Goal: Transaction & Acquisition: Purchase product/service

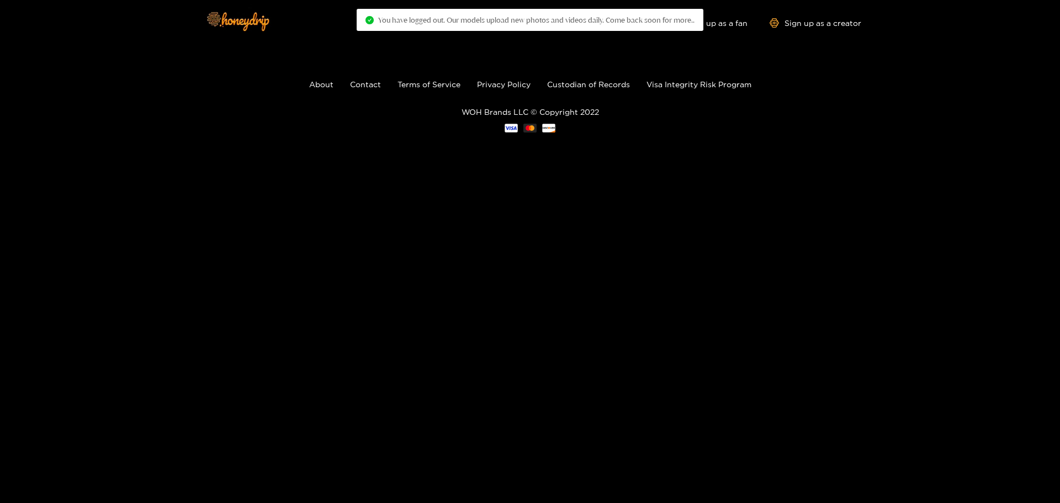
click at [794, 72] on footer "About Contact Terms of Service Privacy Policy Custodian of Records Visa Integri…" at bounding box center [530, 105] width 1060 height 120
click at [199, 14] on img at bounding box center [237, 21] width 77 height 46
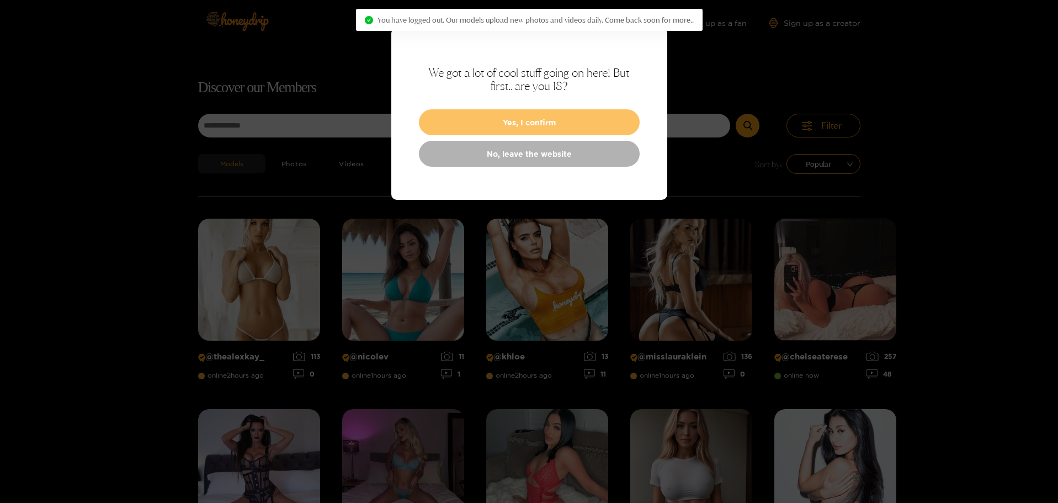
click at [576, 122] on button "Yes, I confirm" at bounding box center [529, 122] width 221 height 26
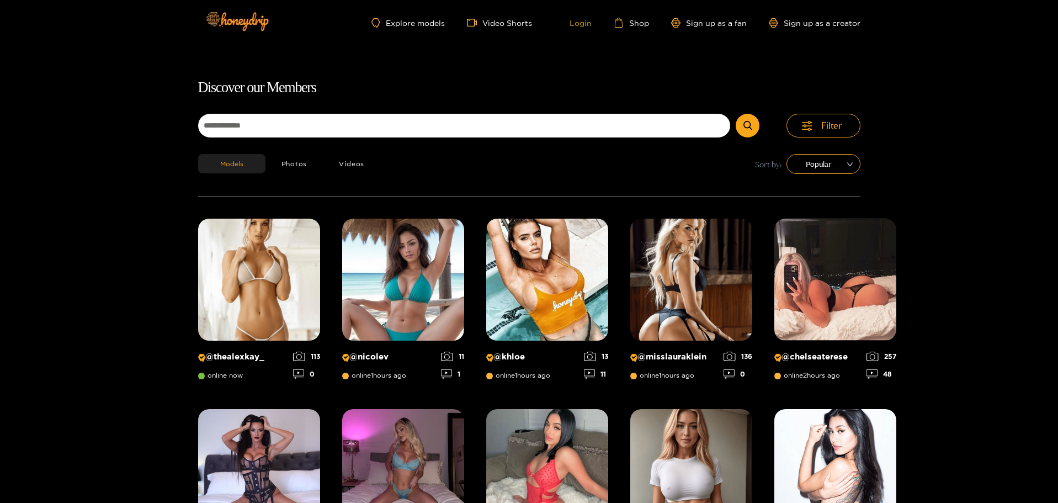
click at [592, 21] on link "Login" at bounding box center [573, 23] width 38 height 10
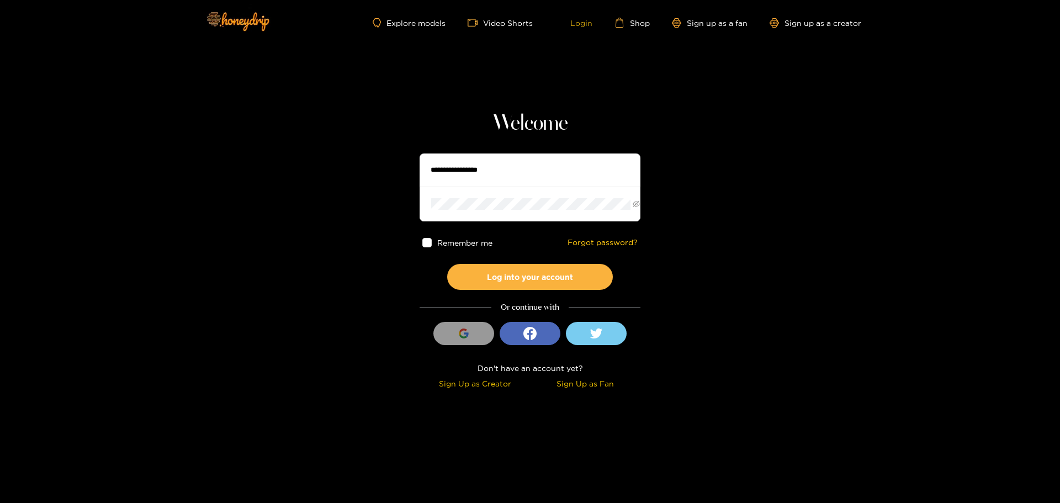
type input "**********"
click at [468, 247] on span "Remember me" at bounding box center [464, 242] width 55 height 8
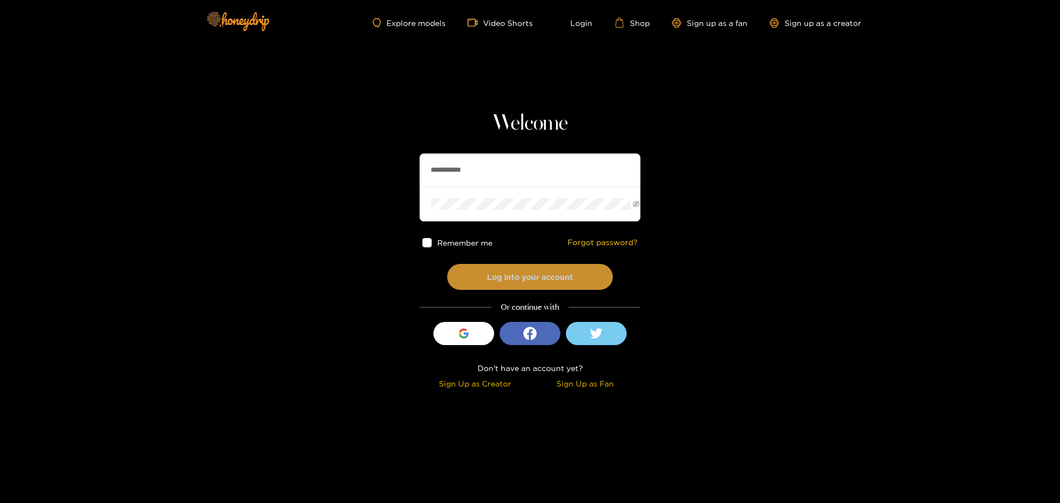
click at [498, 290] on button "Log into your account" at bounding box center [530, 277] width 166 height 26
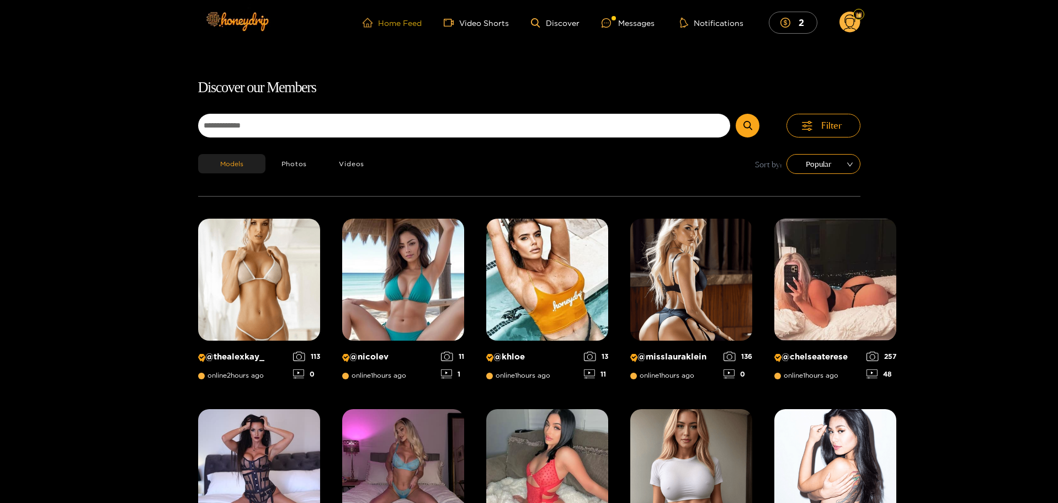
click at [373, 22] on span "home" at bounding box center [370, 23] width 15 height 10
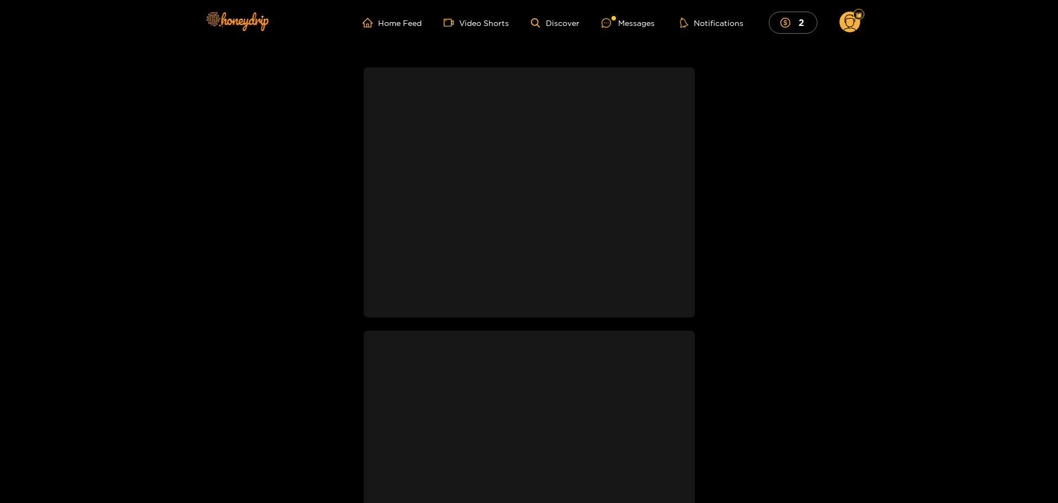
click at [861, 26] on circle at bounding box center [850, 22] width 21 height 21
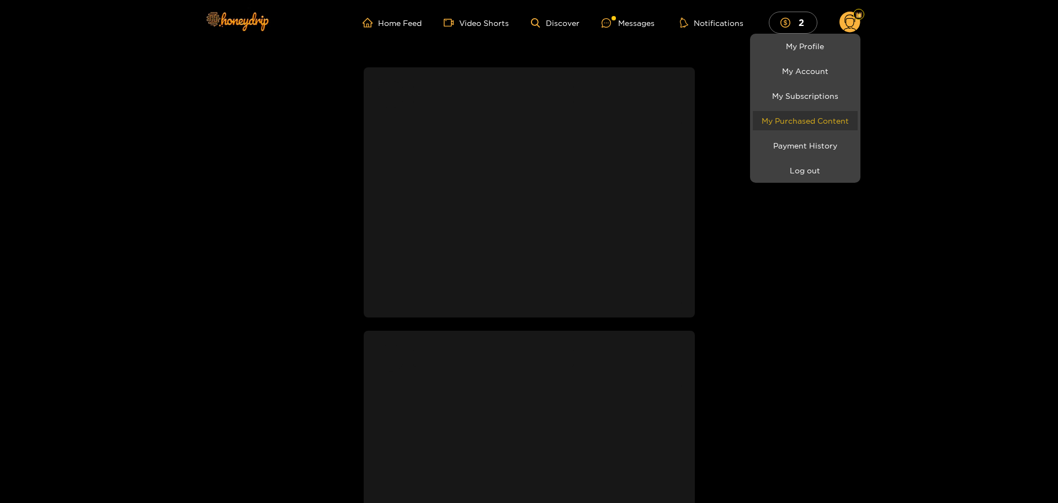
click at [827, 130] on link "My Purchased Content" at bounding box center [805, 120] width 105 height 19
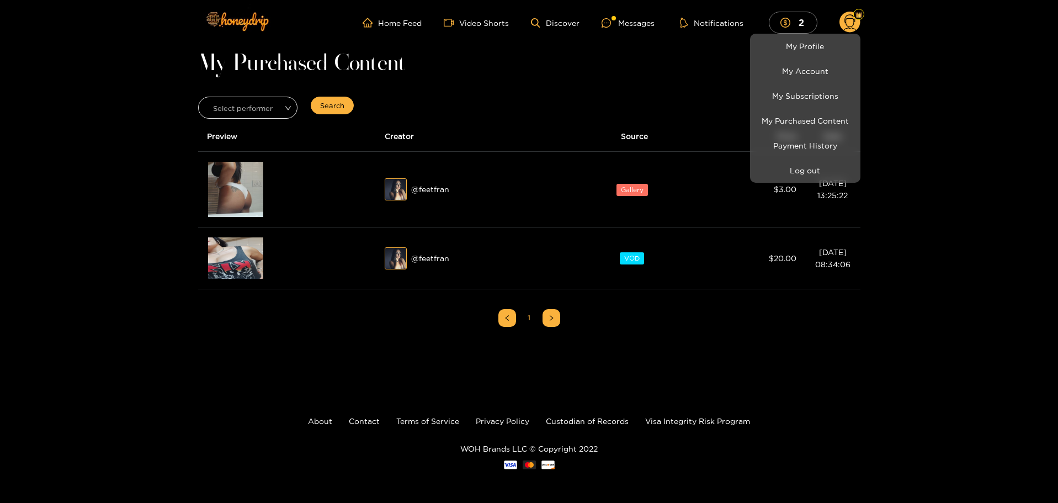
click at [541, 76] on div at bounding box center [529, 251] width 1058 height 503
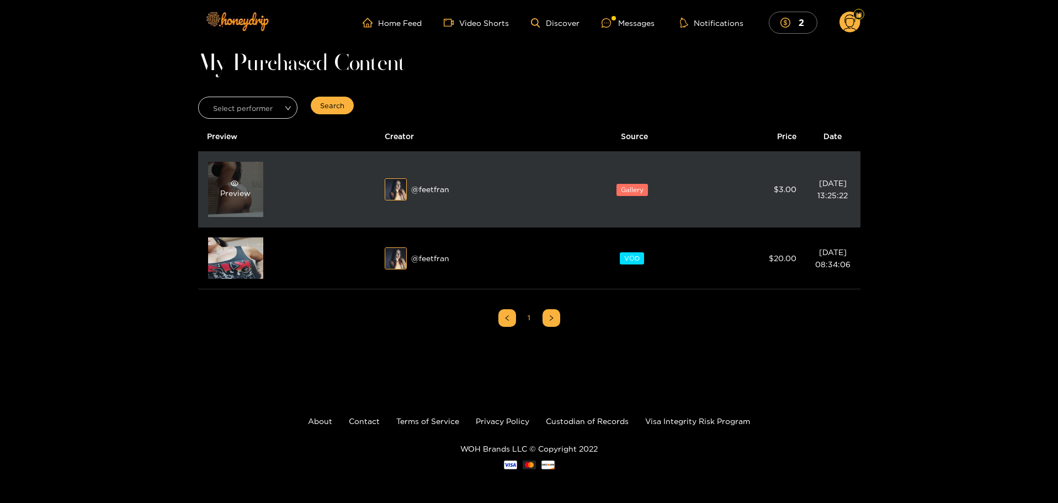
click at [230, 192] on div "Preview" at bounding box center [235, 189] width 30 height 20
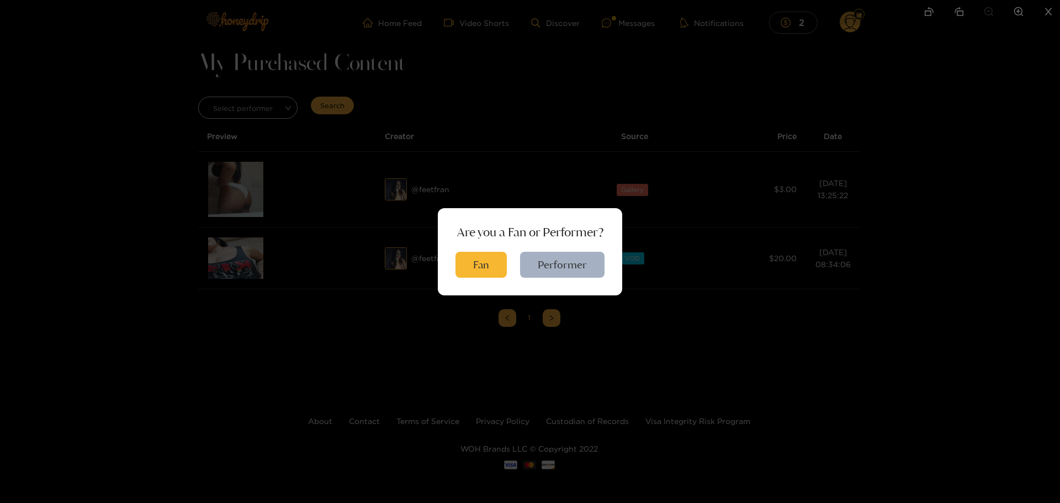
drag, startPoint x: 501, startPoint y: 258, endPoint x: 534, endPoint y: 261, distance: 33.8
click at [501, 258] on button "Fan" at bounding box center [480, 265] width 51 height 26
